Goal: Task Accomplishment & Management: Use online tool/utility

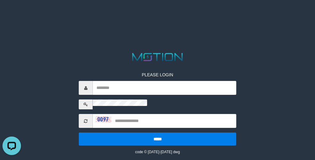
click at [68, 15] on body "PLEASE LOGIN ***** code © 2012-2018 dwg" at bounding box center [157, 7] width 315 height 15
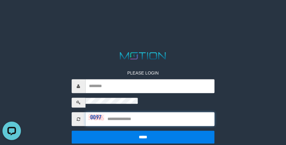
click at [135, 113] on input "text" at bounding box center [149, 120] width 129 height 14
